Goal: Task Accomplishment & Management: Use online tool/utility

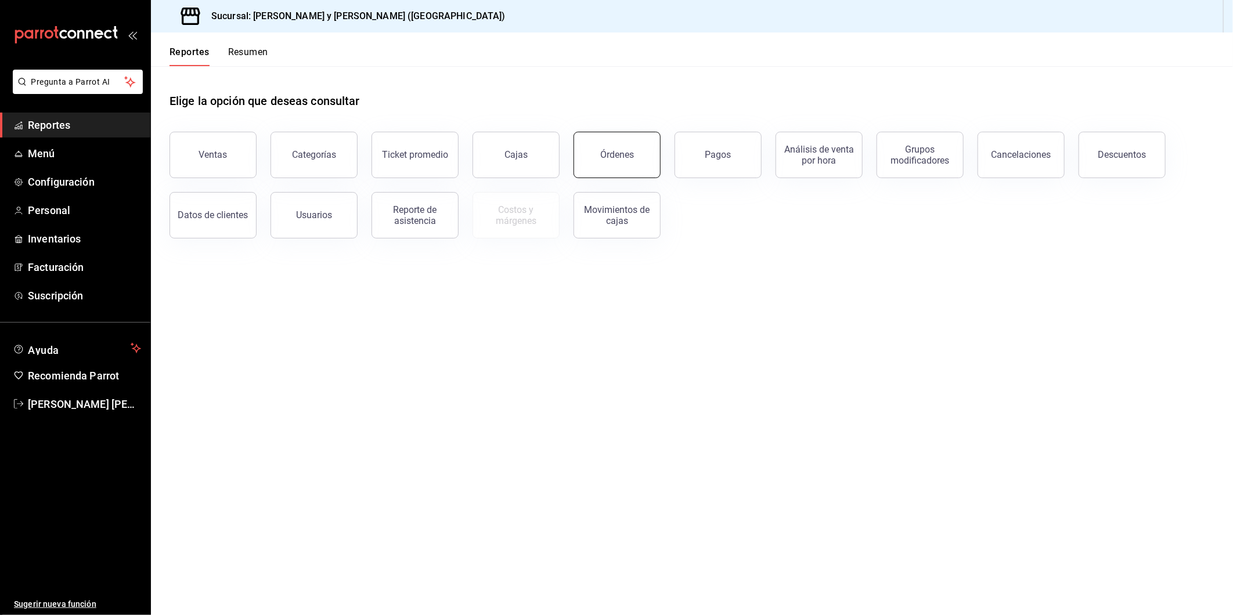
click at [639, 160] on button "Órdenes" at bounding box center [617, 155] width 87 height 46
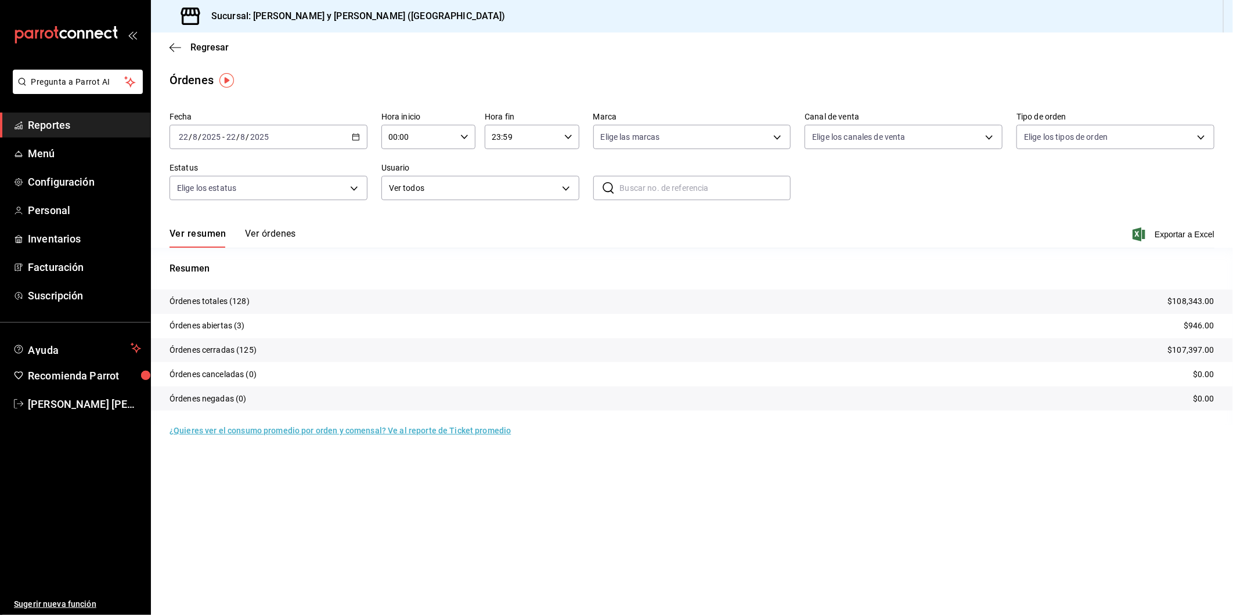
click at [360, 135] on div "[DATE] [DATE] - [DATE] [DATE]" at bounding box center [269, 137] width 198 height 24
click at [219, 298] on span "Rango de fechas" at bounding box center [224, 303] width 90 height 12
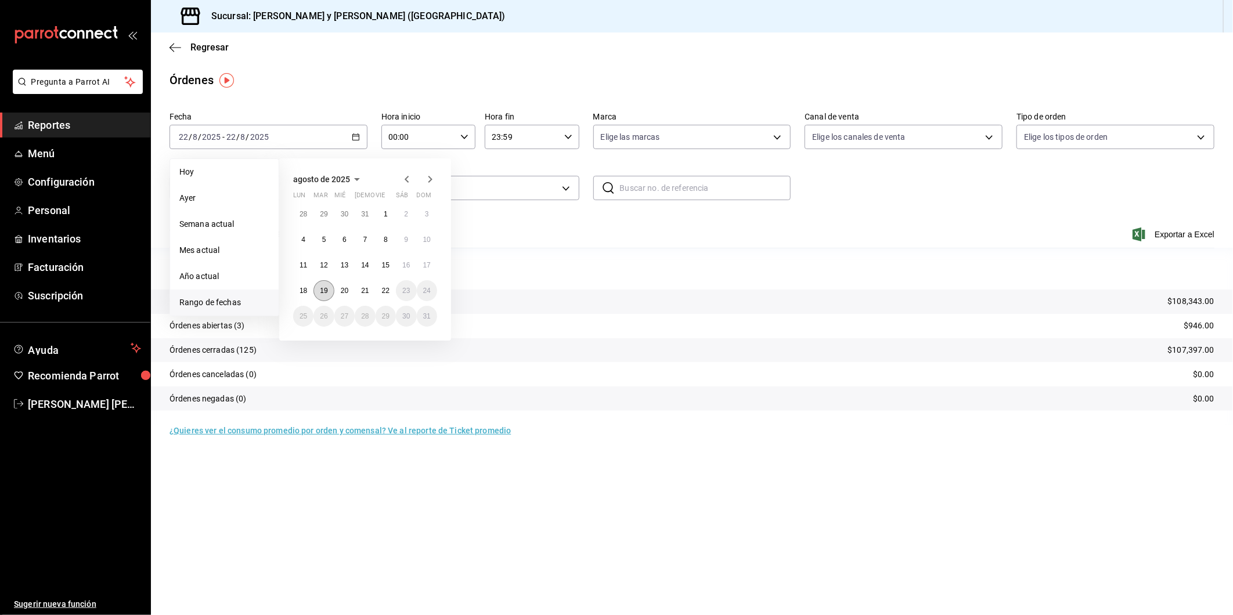
click at [318, 289] on button "19" at bounding box center [323, 290] width 20 height 21
click at [382, 285] on button "22" at bounding box center [386, 290] width 20 height 21
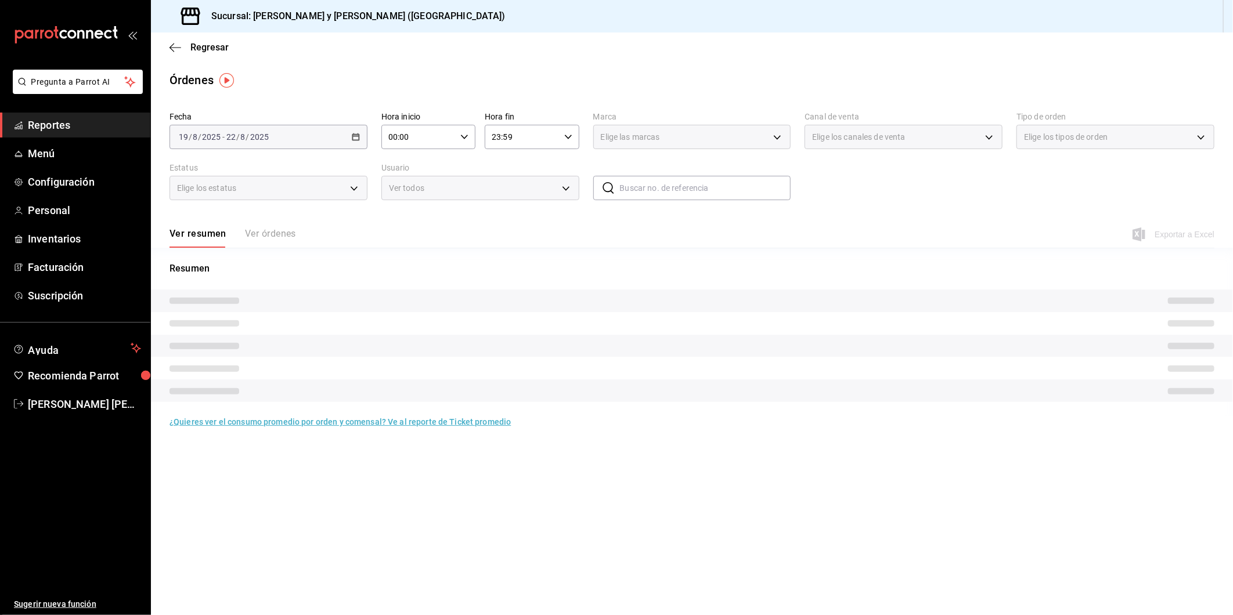
click at [465, 136] on icon "button" at bounding box center [464, 137] width 8 height 8
click at [408, 244] on span "05" at bounding box center [405, 241] width 28 height 9
type input "05:00"
click at [408, 238] on span "05" at bounding box center [405, 241] width 28 height 9
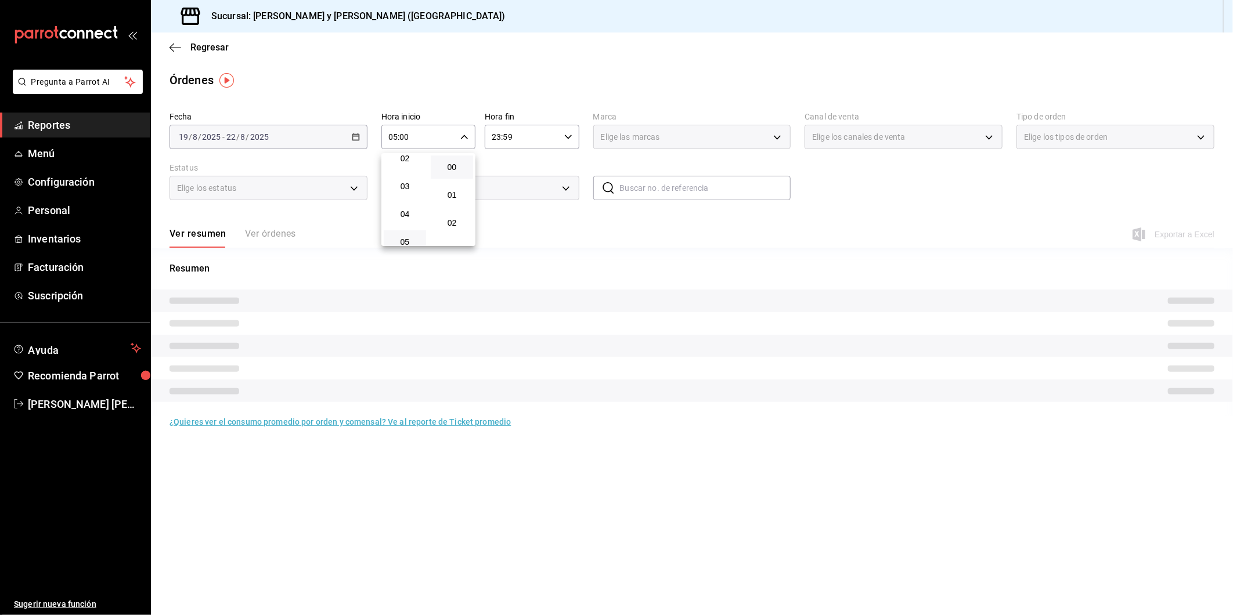
click at [405, 233] on button "05" at bounding box center [405, 241] width 42 height 23
click at [569, 134] on div at bounding box center [616, 307] width 1233 height 615
click at [567, 137] on \(Stroke\) "button" at bounding box center [568, 137] width 7 height 4
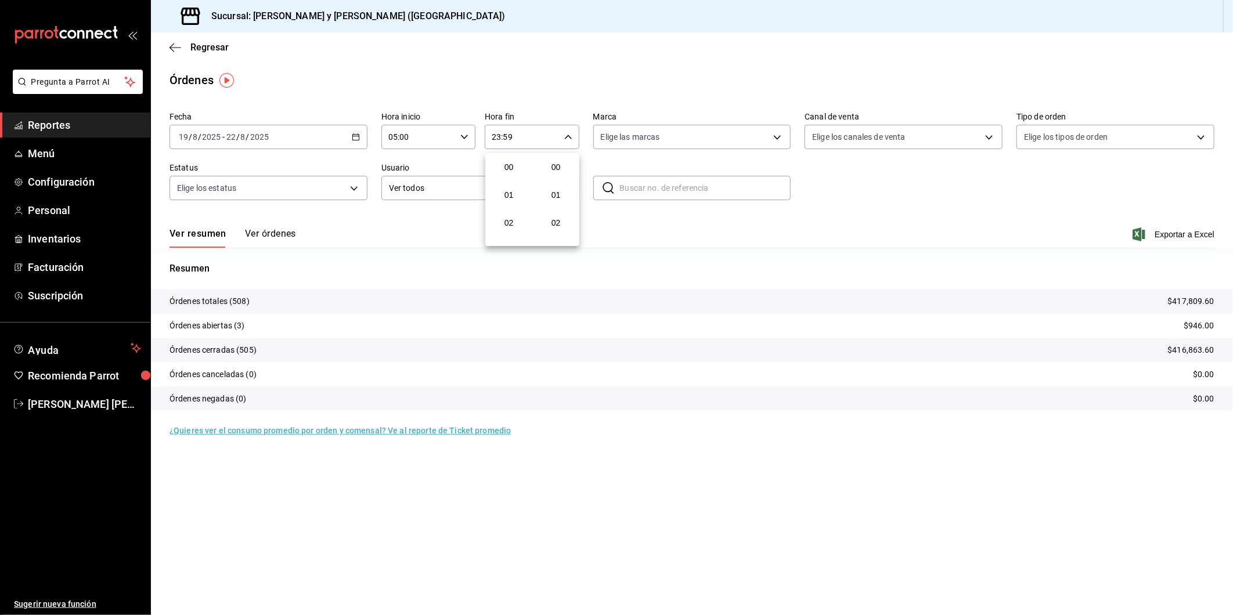
scroll to position [1563, 0]
drag, startPoint x: 860, startPoint y: 286, endPoint x: 867, endPoint y: 226, distance: 59.6
click at [860, 286] on div at bounding box center [616, 307] width 1233 height 615
click at [775, 138] on body "Pregunta a Parrot AI Reportes Menú Configuración Personal Inventarios Facturaci…" at bounding box center [616, 307] width 1233 height 615
click at [606, 186] on input "checkbox" at bounding box center [606, 183] width 10 height 10
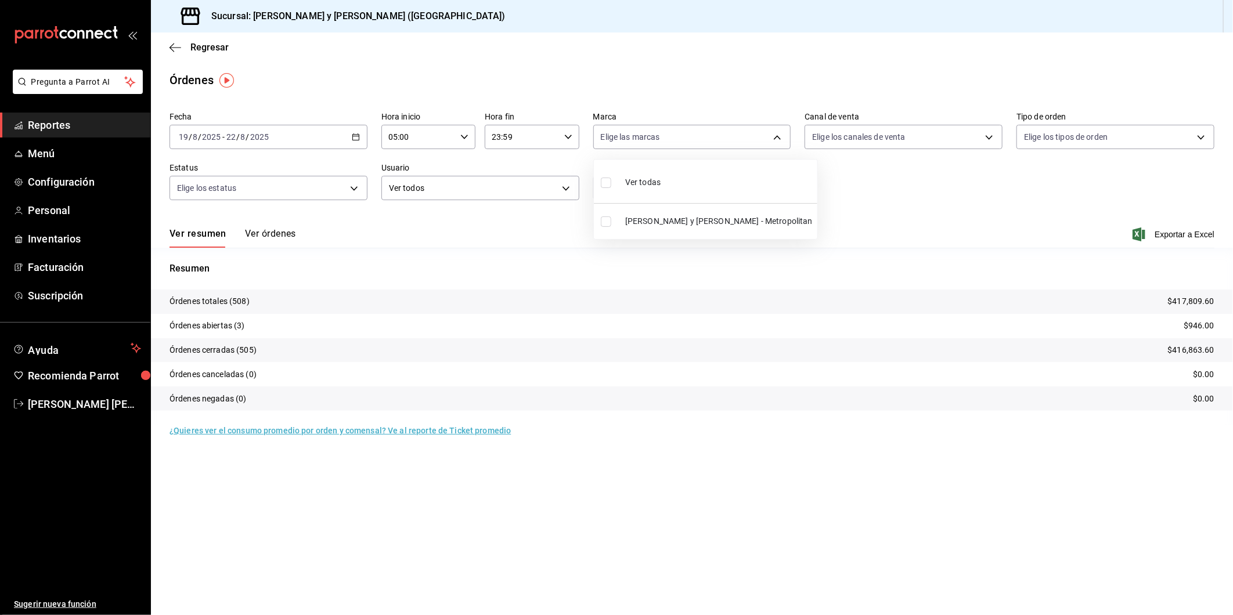
checkbox input "true"
type input "5c4b5436-b9cd-4a1a-b4e8-85329c7394cf"
checkbox input "true"
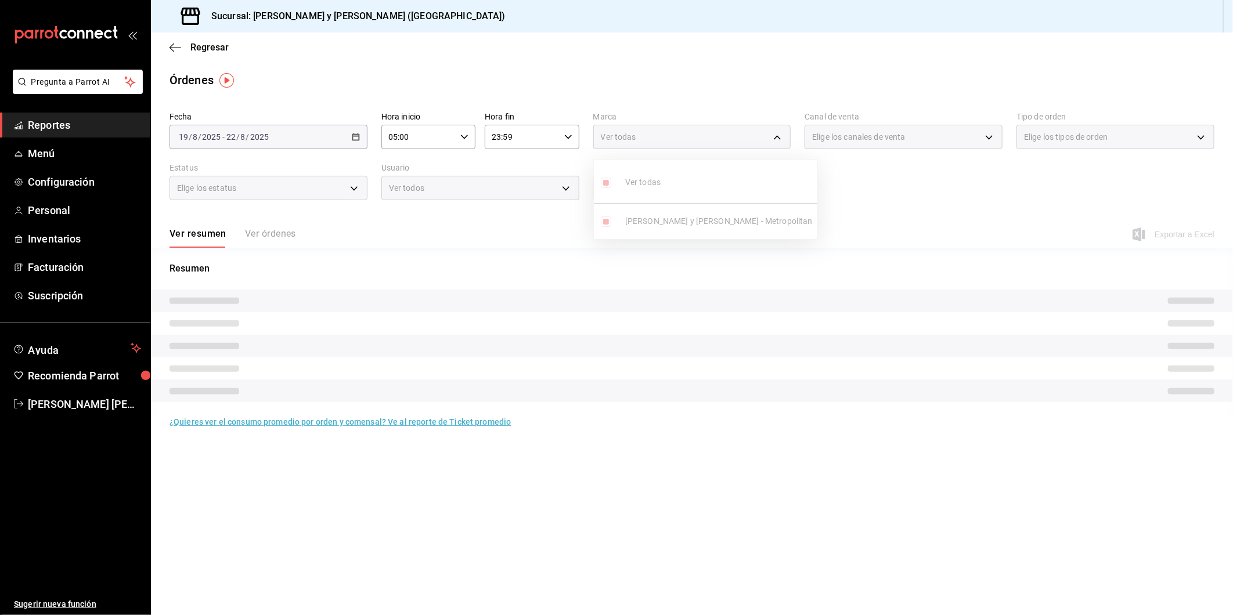
click at [991, 141] on div at bounding box center [616, 307] width 1233 height 615
click at [988, 138] on div "Elige los canales de venta" at bounding box center [904, 137] width 198 height 24
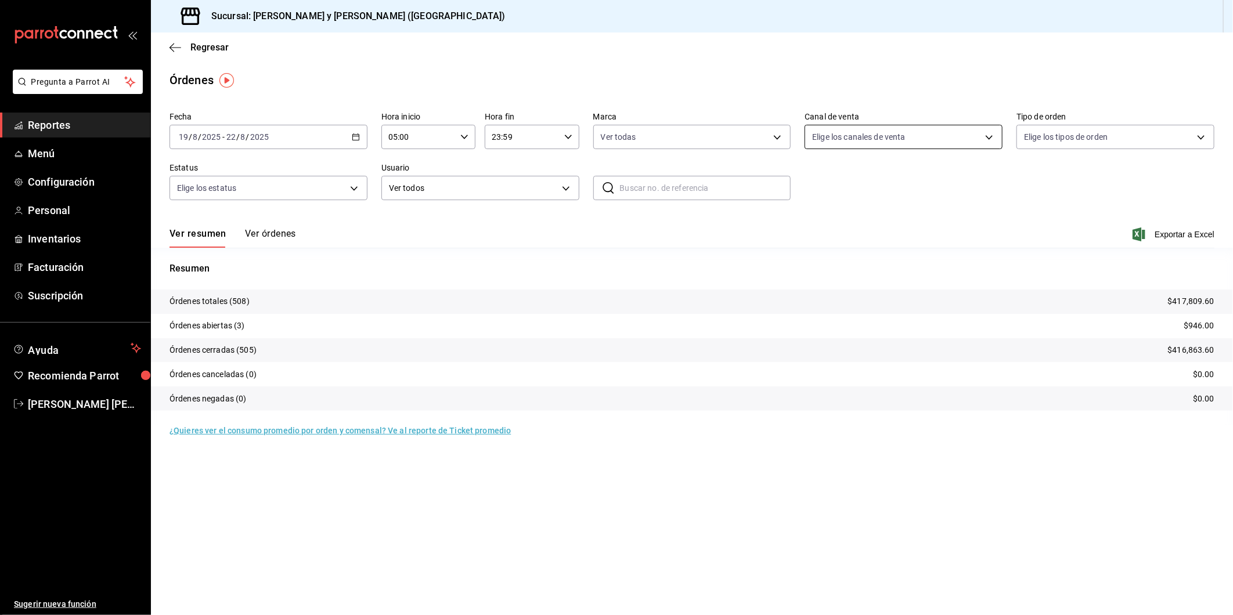
click at [983, 138] on body "Pregunta a Parrot AI Reportes Menú Configuración Personal Inventarios Facturaci…" at bounding box center [616, 307] width 1233 height 615
click at [821, 219] on input "checkbox" at bounding box center [818, 222] width 10 height 10
checkbox input "true"
type input "PARROT"
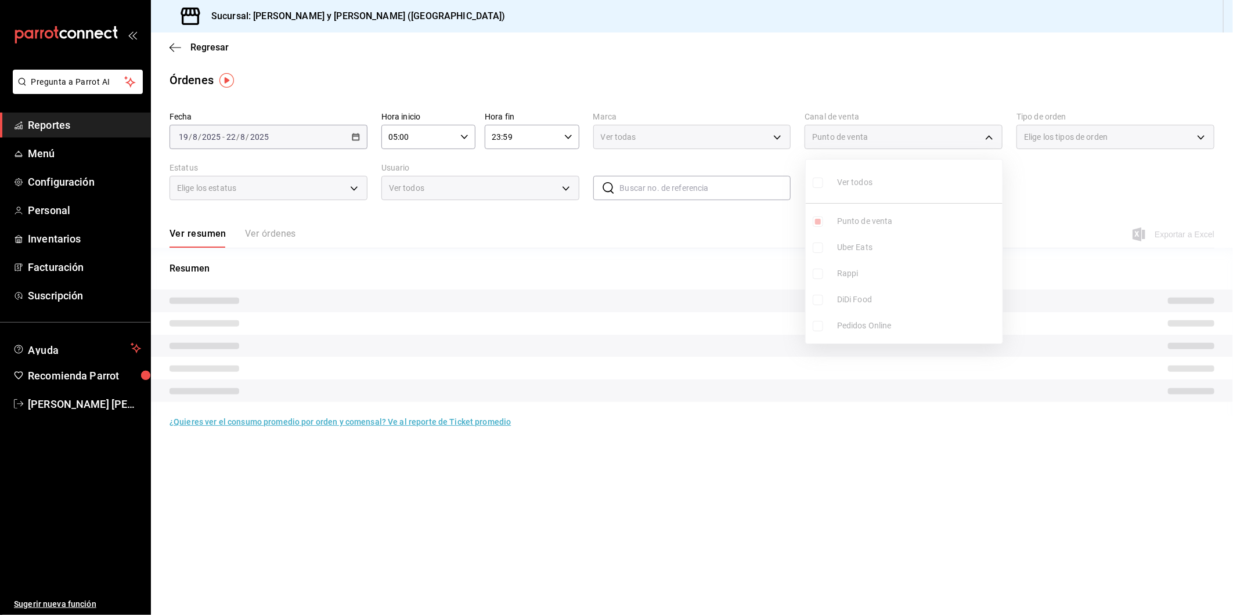
drag, startPoint x: 1069, startPoint y: 165, endPoint x: 1126, endPoint y: 142, distance: 62.0
click at [1070, 165] on div at bounding box center [616, 307] width 1233 height 615
click at [1200, 142] on div "Elige los tipos de orden" at bounding box center [1115, 137] width 198 height 24
click at [1200, 137] on div "Elige los tipos de orden" at bounding box center [1115, 137] width 198 height 24
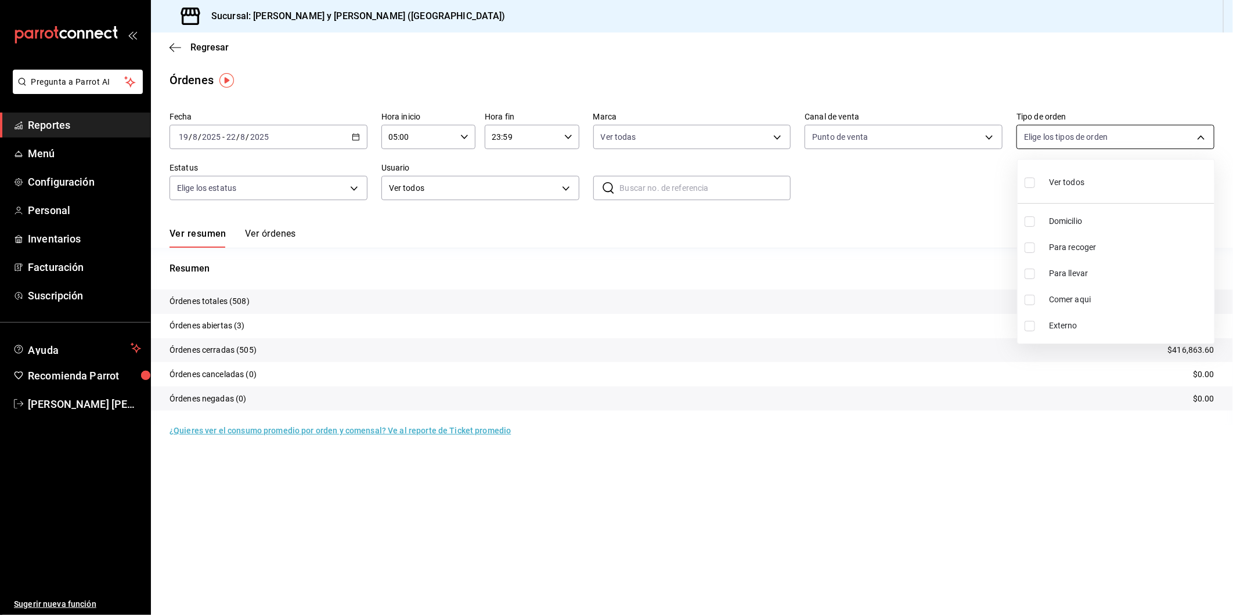
click at [1200, 137] on body "Pregunta a Parrot AI Reportes Menú Configuración Personal Inventarios Facturaci…" at bounding box center [616, 307] width 1233 height 615
drag, startPoint x: 1025, startPoint y: 299, endPoint x: 977, endPoint y: 276, distance: 53.2
click at [1026, 299] on input "checkbox" at bounding box center [1030, 300] width 10 height 10
checkbox input "true"
type input "4ffca59b-4c2c-40e7-90fe-fdf72e946522"
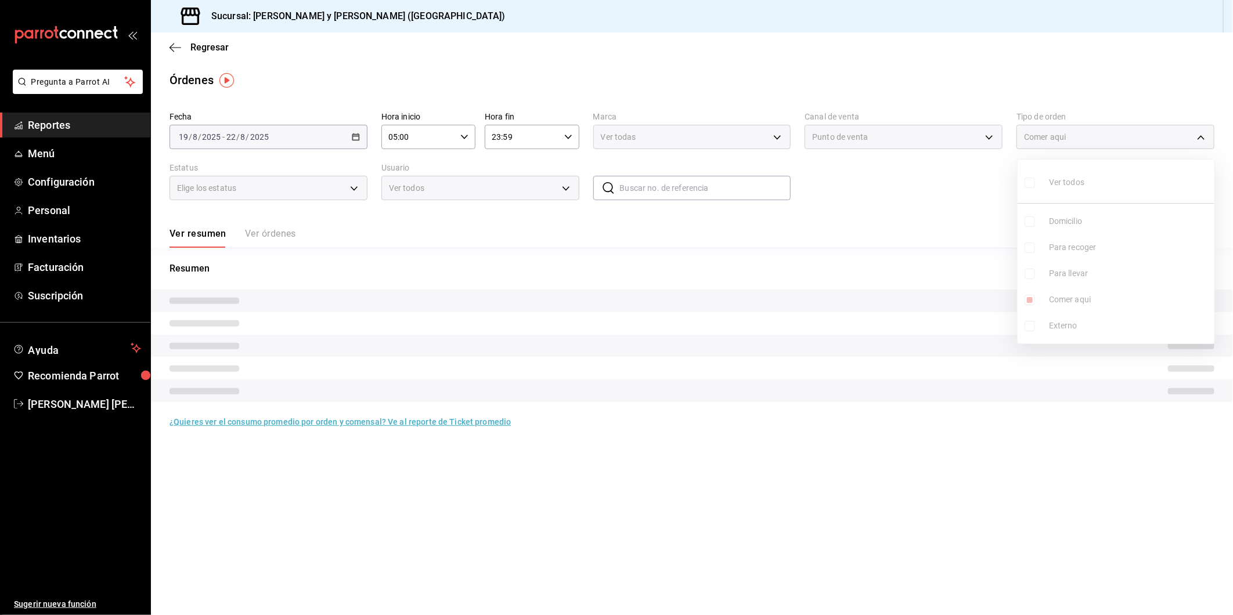
click at [356, 182] on div at bounding box center [616, 307] width 1233 height 615
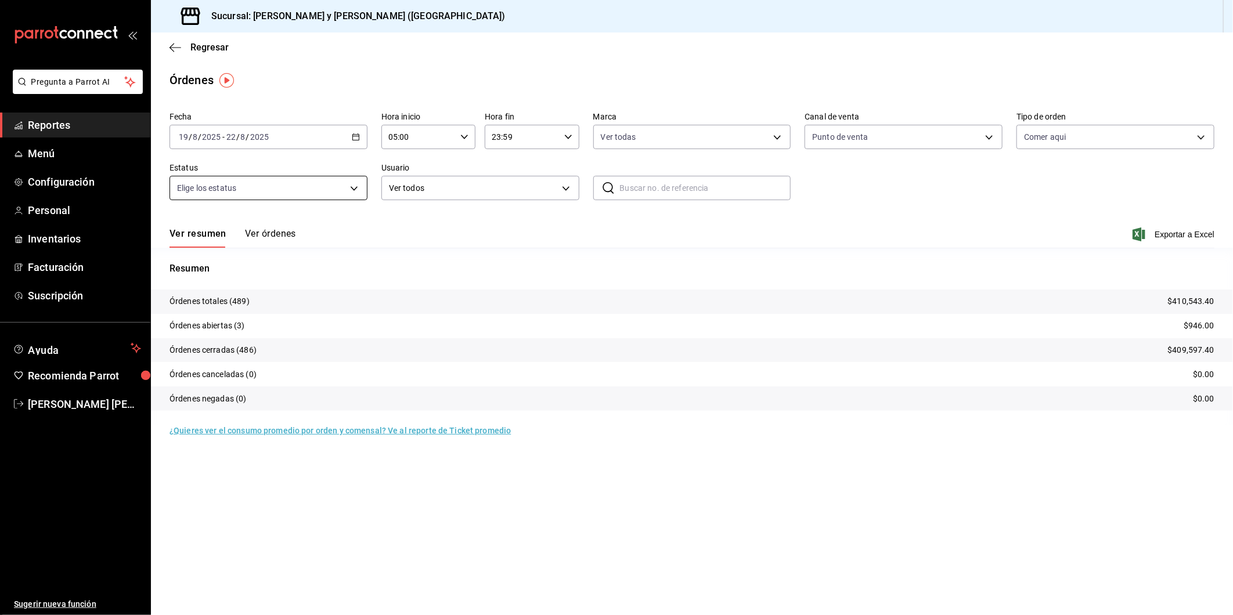
click at [355, 187] on body "Pregunta a Parrot AI Reportes Menú Configuración Personal Inventarios Facturaci…" at bounding box center [616, 307] width 1233 height 615
click at [182, 234] on input "checkbox" at bounding box center [182, 234] width 10 height 10
checkbox input "true"
type input "DENIED,FINISHED,CANCELED,OPEN"
checkbox input "true"
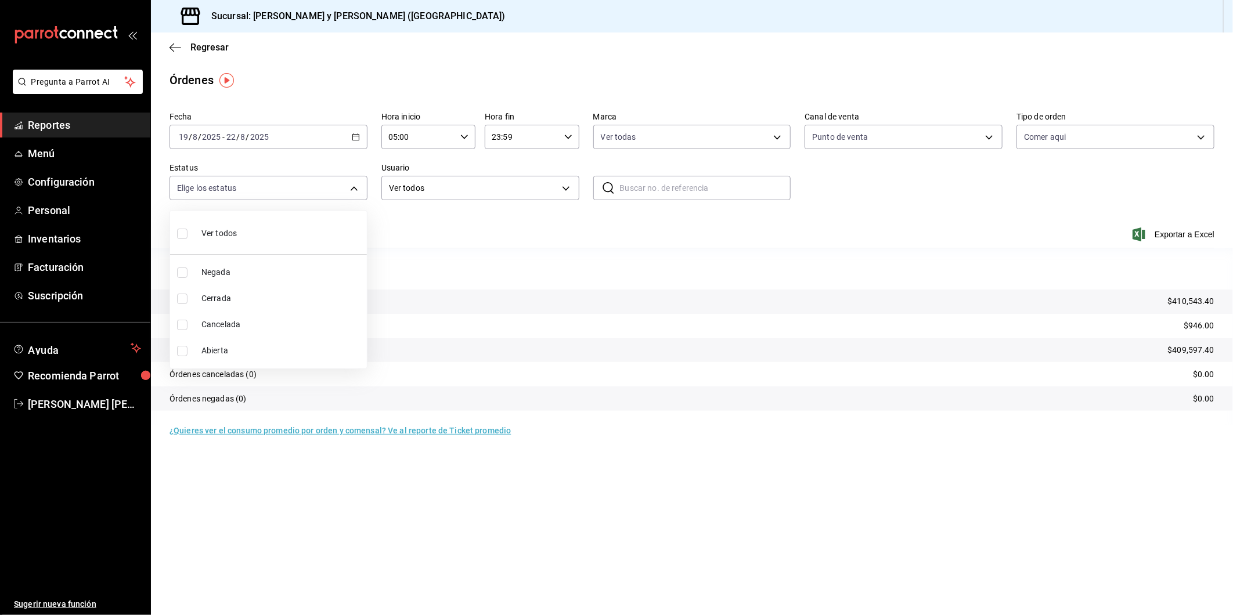
checkbox input "true"
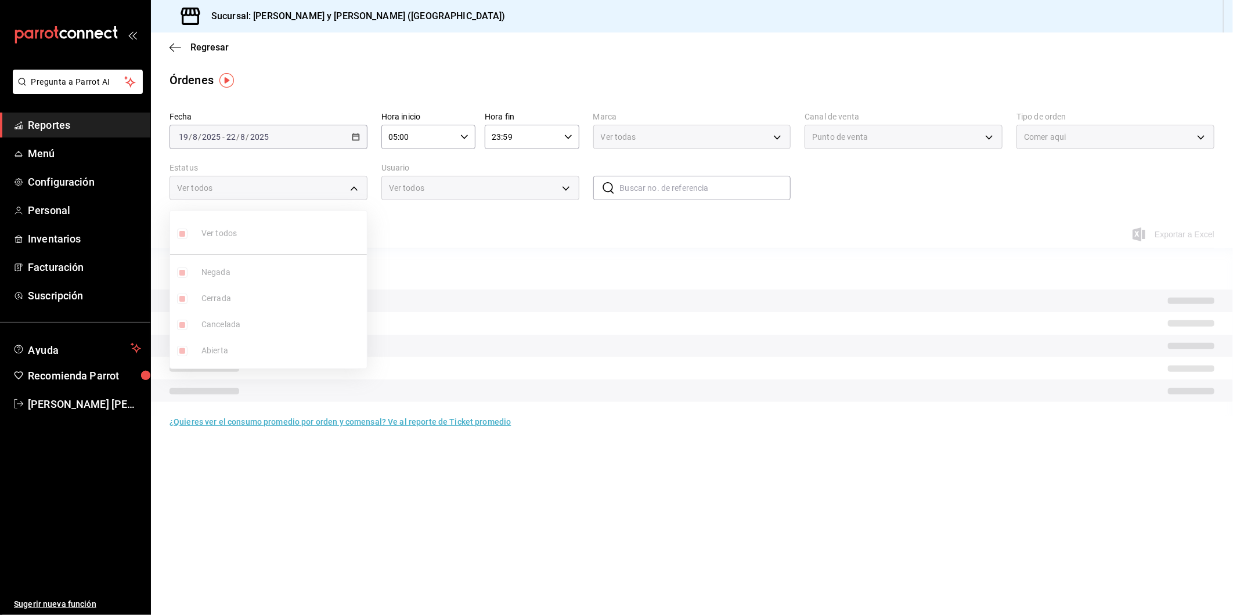
click at [567, 208] on div at bounding box center [616, 307] width 1233 height 615
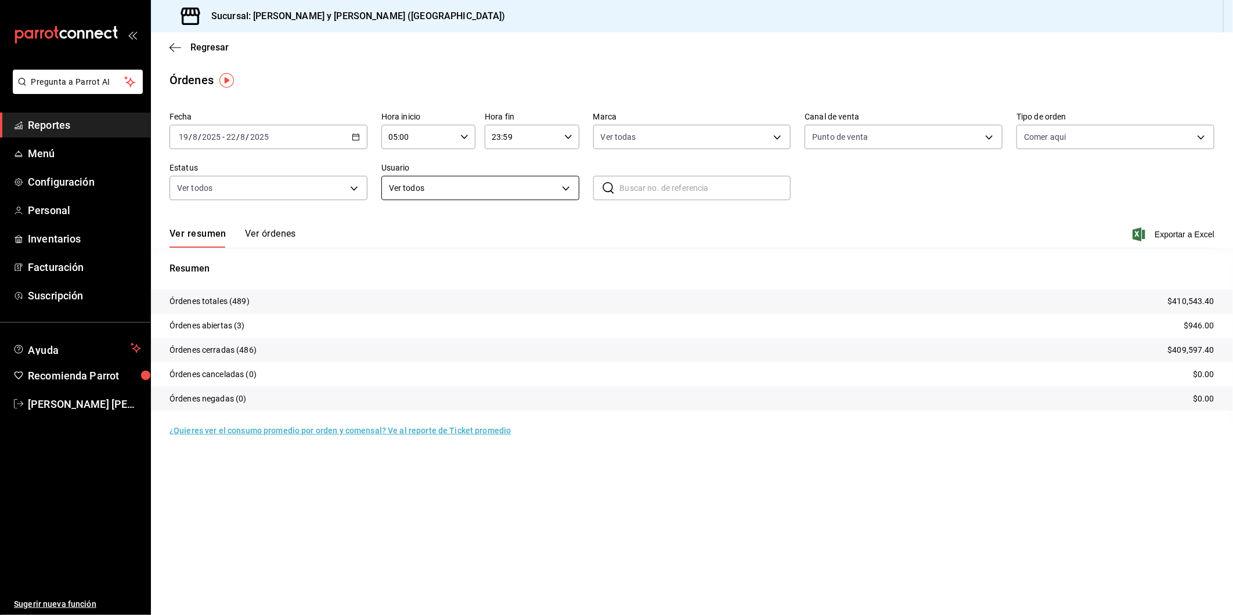
click at [567, 189] on body "Pregunta a Parrot AI Reportes Menú Configuración Personal Inventarios Facturaci…" at bounding box center [616, 307] width 1233 height 615
click at [566, 187] on body "Pregunta a Parrot AI Reportes Menú Configuración Personal Inventarios Facturaci…" at bounding box center [616, 307] width 1233 height 615
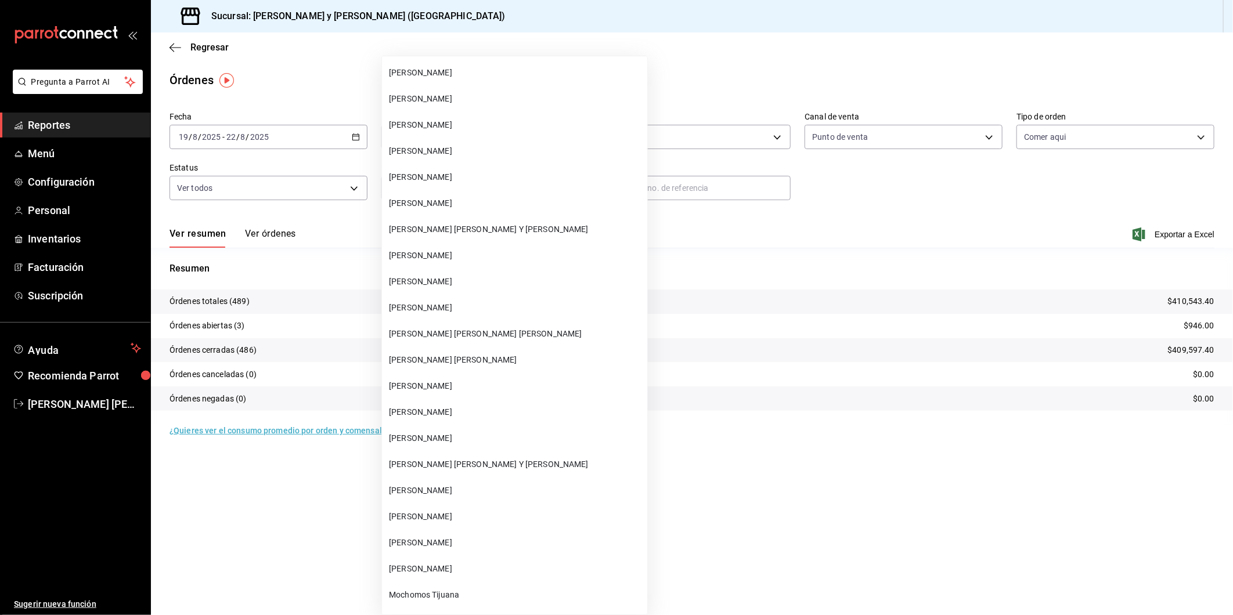
scroll to position [5353, 0]
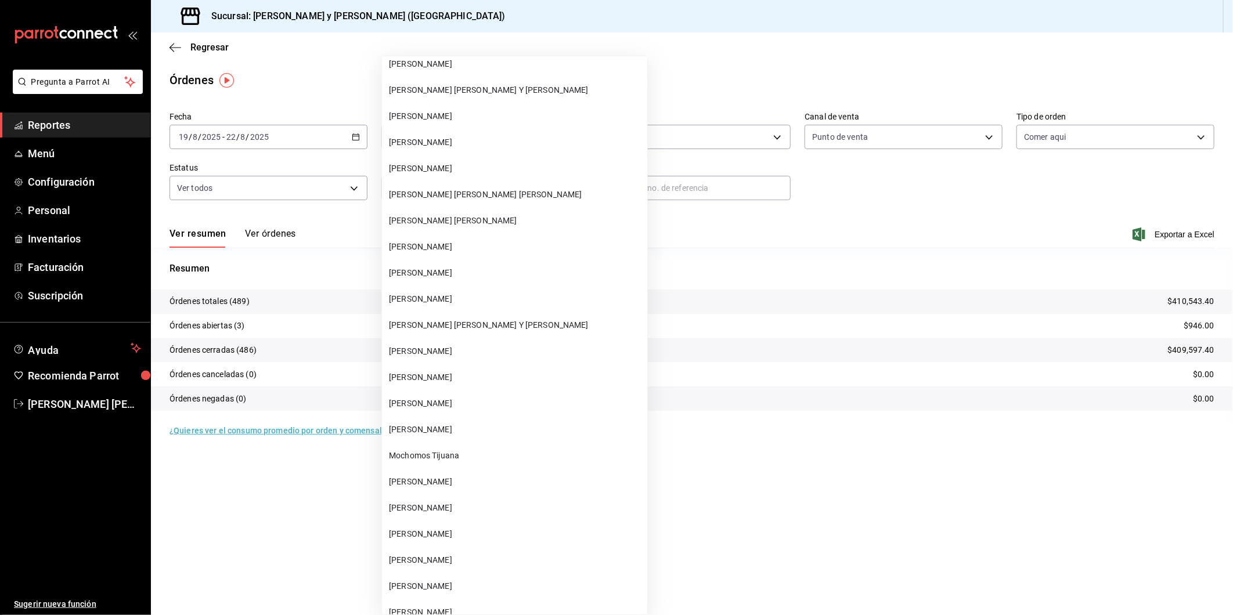
click at [454, 319] on span "[PERSON_NAME] [PERSON_NAME] Y [PERSON_NAME]" at bounding box center [516, 325] width 254 height 12
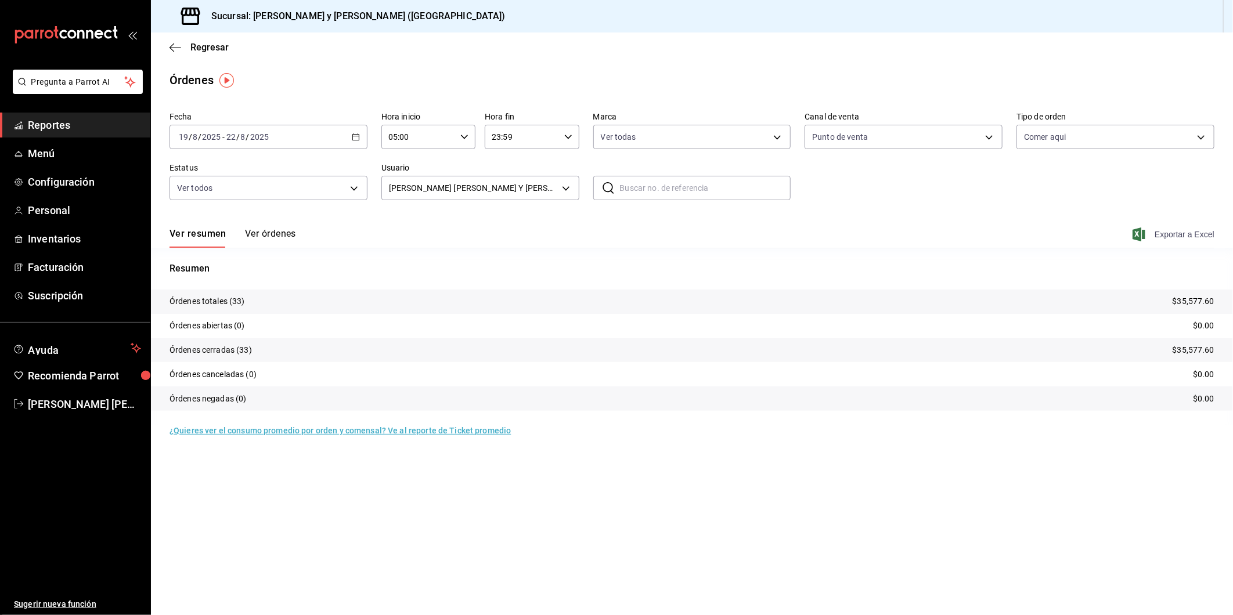
click at [1139, 229] on icon "button" at bounding box center [1139, 235] width 13 height 14
click at [1139, 238] on icon "button" at bounding box center [1139, 235] width 13 height 14
click at [356, 136] on icon "button" at bounding box center [356, 137] width 8 height 8
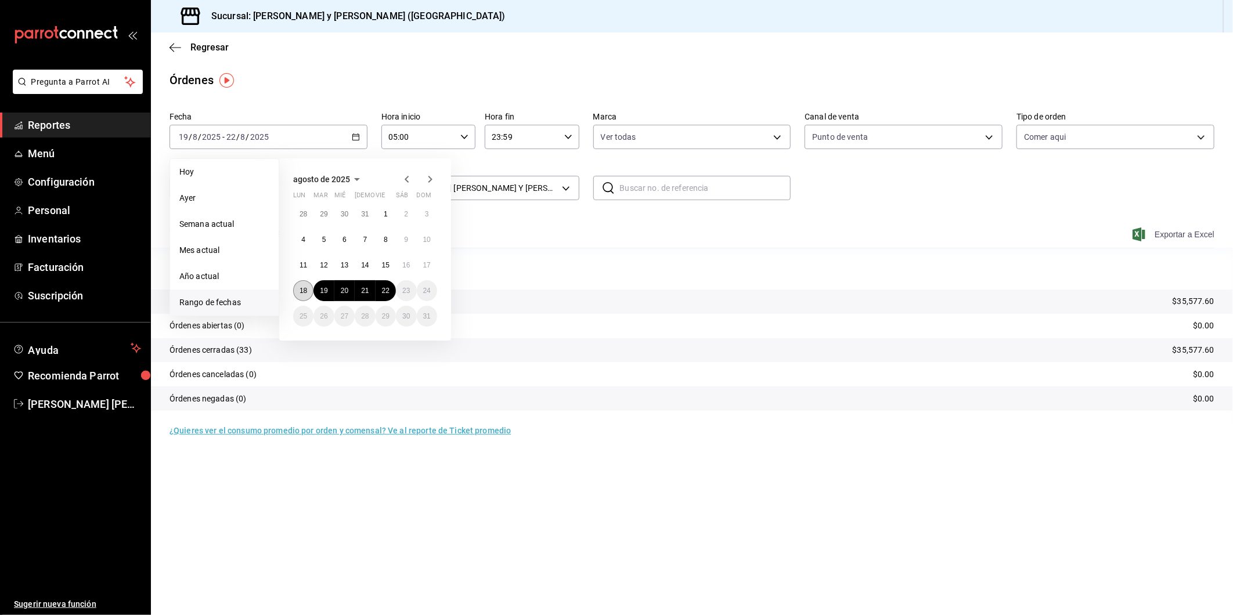
click at [306, 286] on button "18" at bounding box center [303, 290] width 20 height 21
click at [366, 289] on abbr "21" at bounding box center [365, 291] width 8 height 8
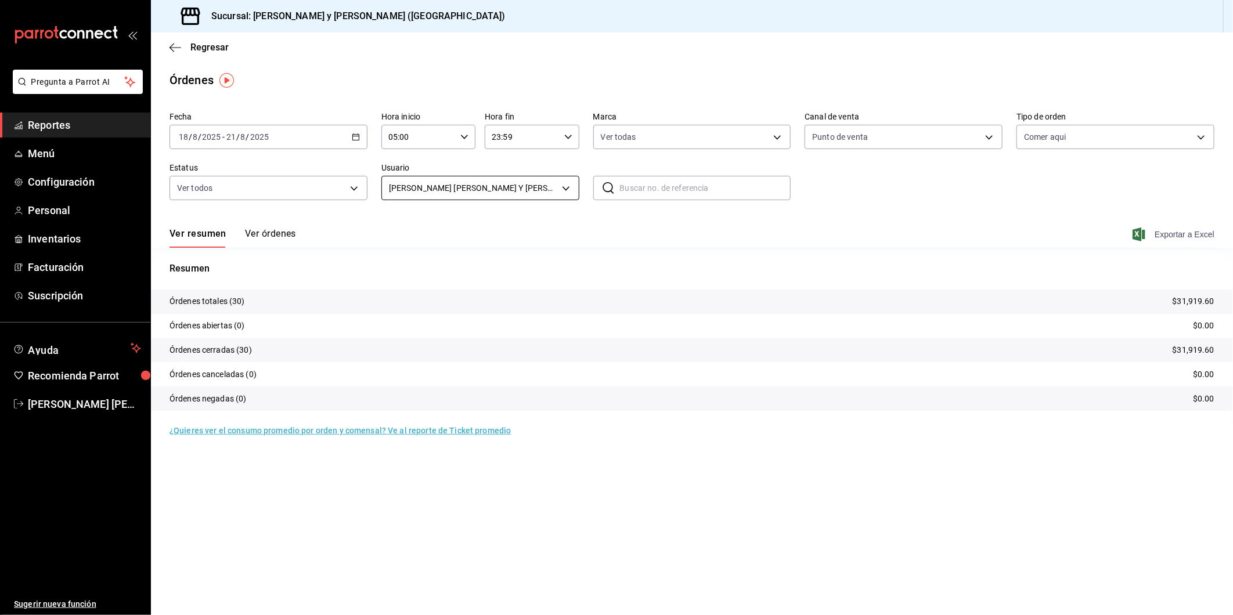
click at [567, 194] on body "Pregunta a Parrot AI Reportes Menú Configuración Personal Inventarios Facturaci…" at bounding box center [616, 307] width 1233 height 615
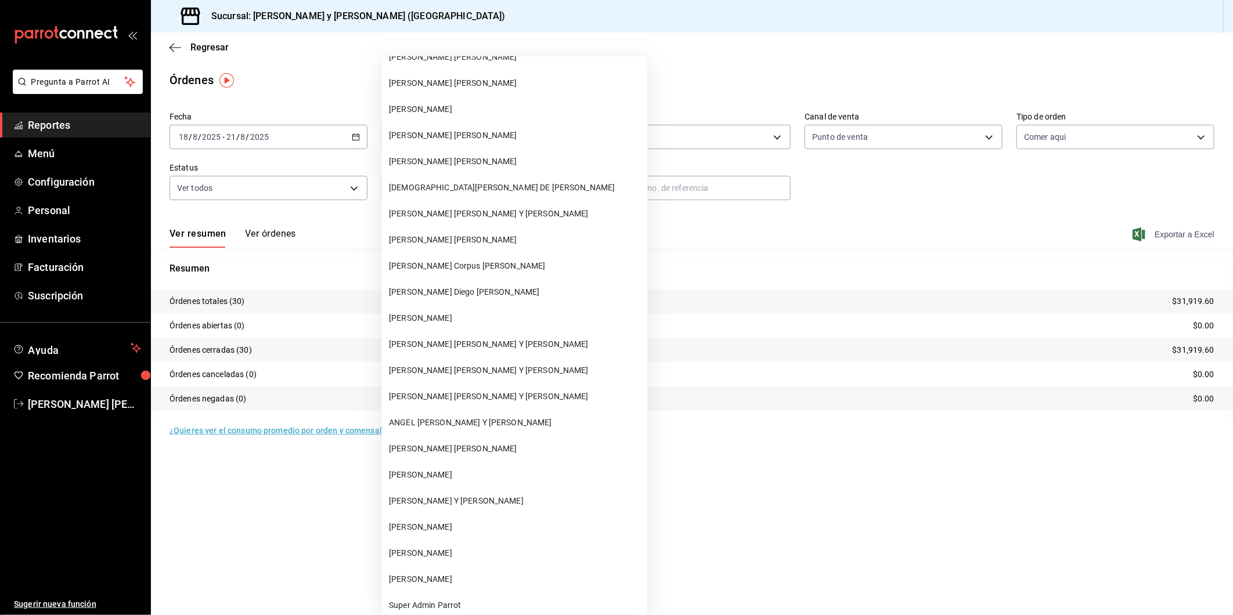
scroll to position [44888, 0]
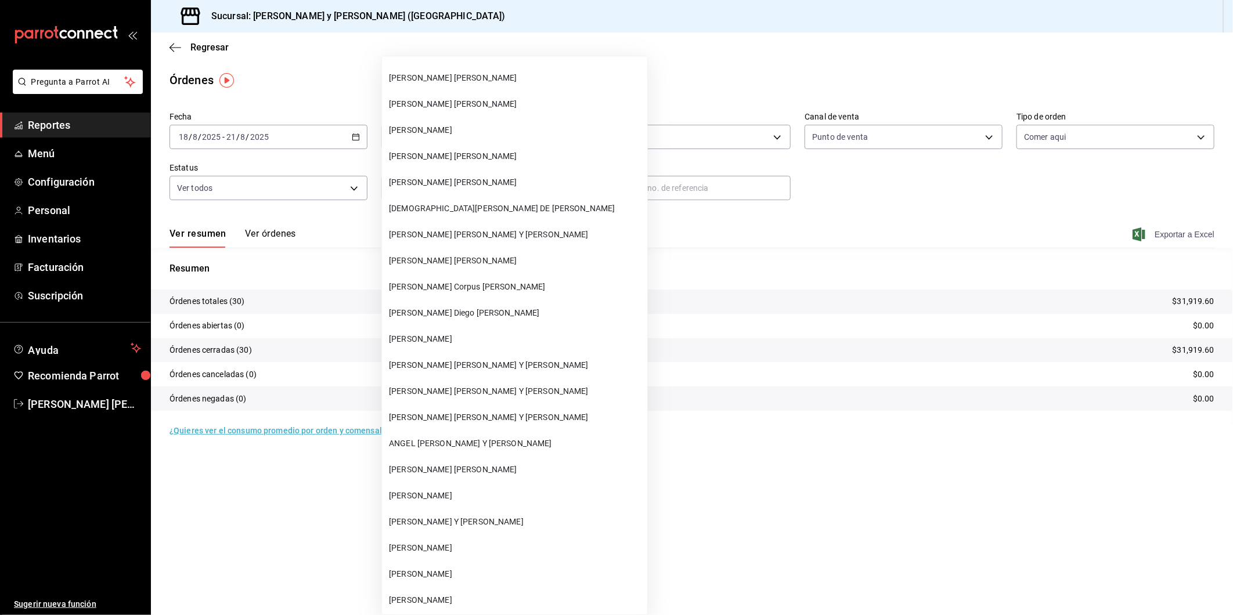
click at [440, 229] on span "[PERSON_NAME] [PERSON_NAME] Y [PERSON_NAME]" at bounding box center [516, 235] width 254 height 12
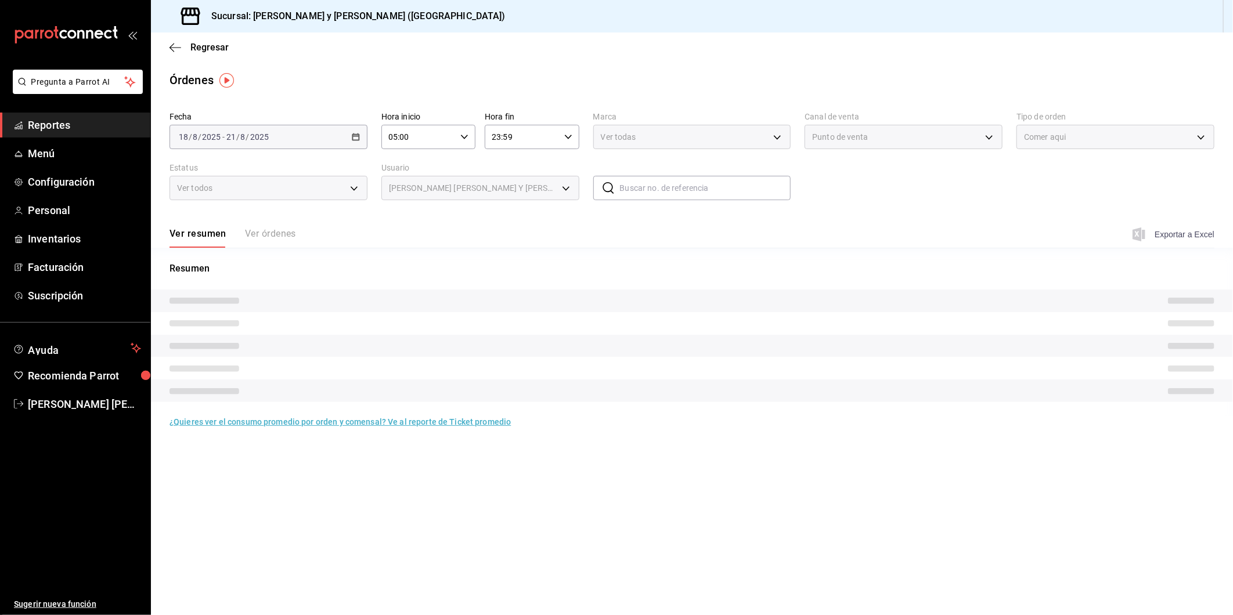
type input "9ca1c872-0035-433c-b522-ded01eb95d00"
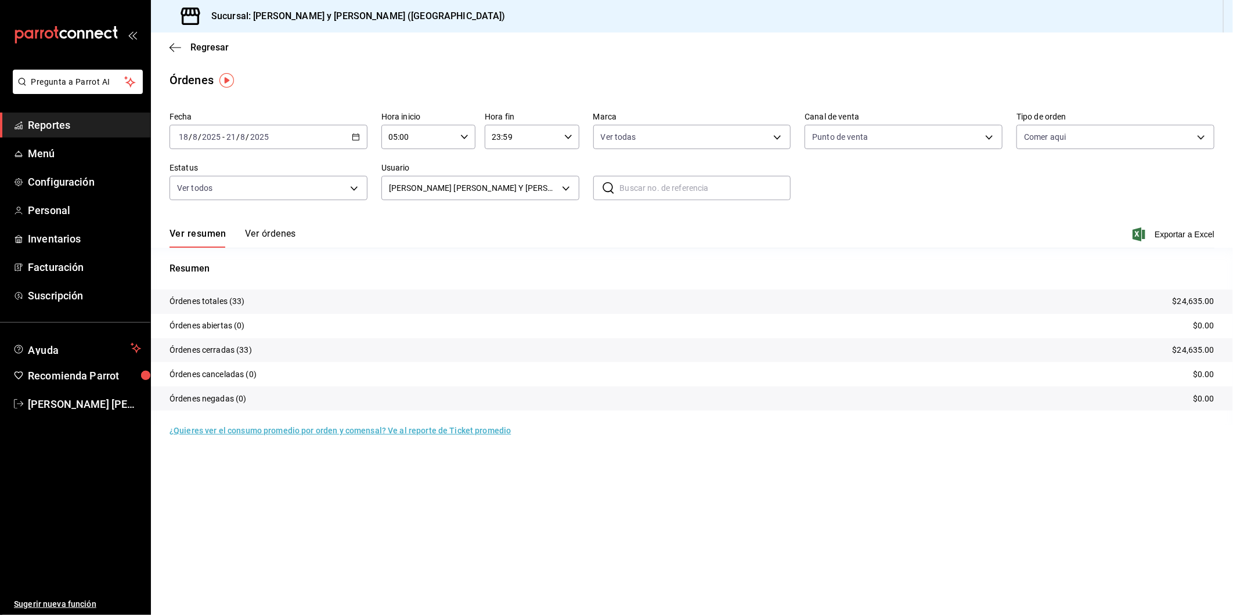
click at [1171, 231] on span "Exportar a Excel" at bounding box center [1175, 235] width 80 height 14
